Goal: Navigation & Orientation: Find specific page/section

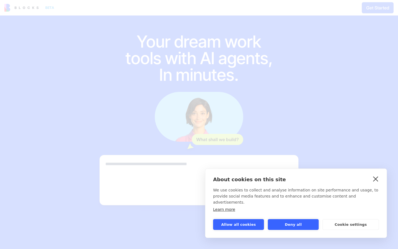
click at [378, 183] on link "close" at bounding box center [376, 178] width 9 height 9
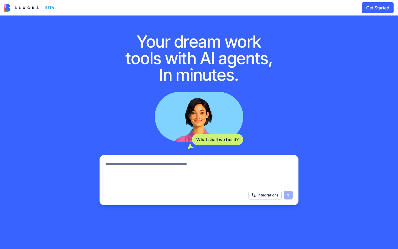
click at [28, 9] on img at bounding box center [21, 8] width 34 height 8
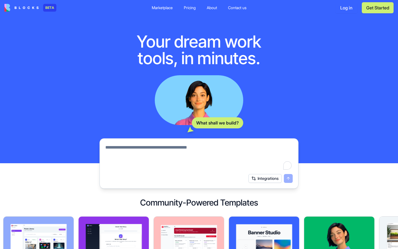
scroll to position [132, 0]
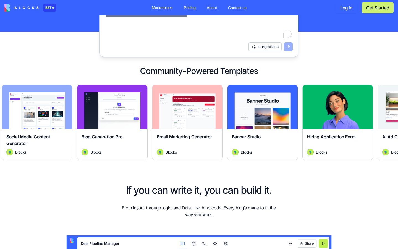
click at [189, 105] on button "Explore" at bounding box center [187, 106] width 41 height 11
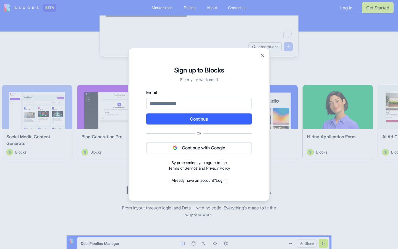
click at [262, 60] on div "Signup to Blocks Sign up to Blocks Enter your work email Email Continue Or Cont…" at bounding box center [199, 124] width 142 height 153
click at [264, 55] on button "Close" at bounding box center [263, 56] width 6 height 6
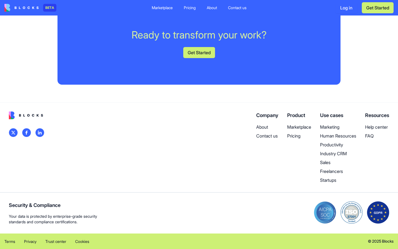
scroll to position [1393, 0]
click at [287, 130] on p "Marketplace" at bounding box center [299, 127] width 24 height 7
